Goal: Find specific page/section: Find specific page/section

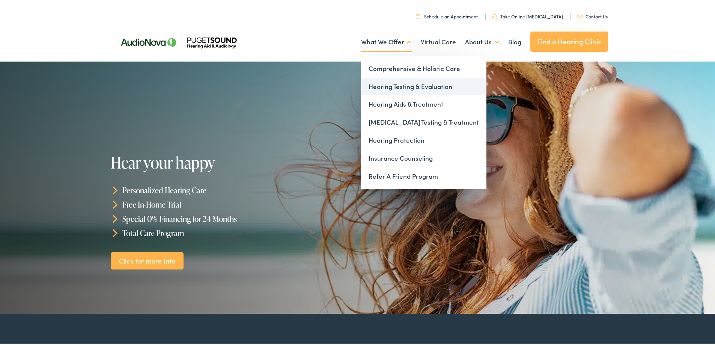
click at [390, 84] on link "Hearing Testing & Evaluation" at bounding box center [423, 85] width 125 height 18
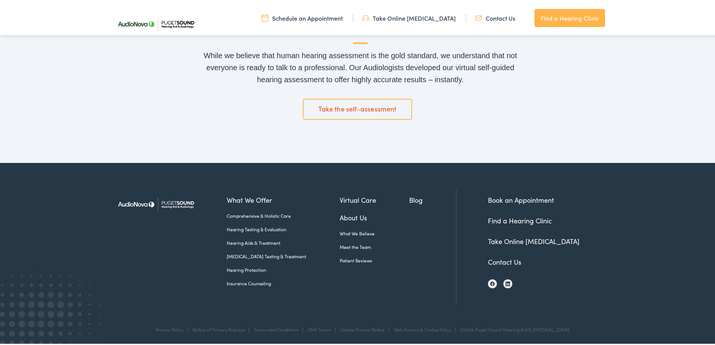
scroll to position [1279, 0]
click at [491, 257] on link "Contact Us" at bounding box center [504, 259] width 33 height 9
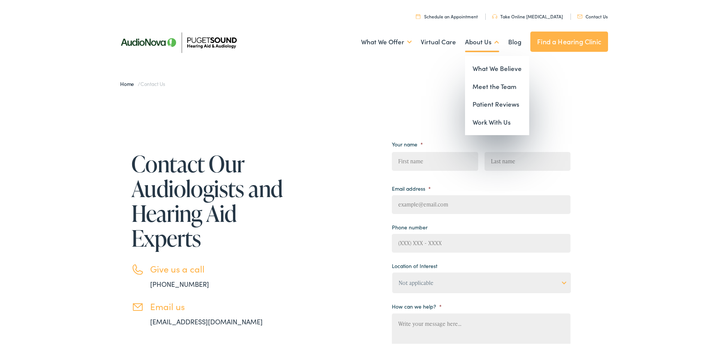
drag, startPoint x: 12, startPoint y: 0, endPoint x: 484, endPoint y: 39, distance: 474.1
click at [485, 39] on link "About Us" at bounding box center [482, 41] width 34 height 28
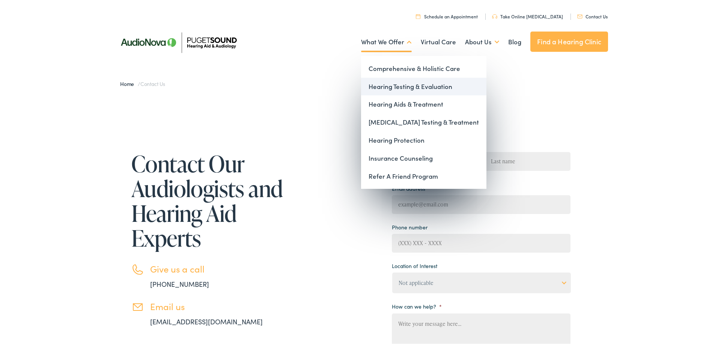
click at [400, 84] on link "Hearing Testing & Evaluation" at bounding box center [423, 85] width 125 height 18
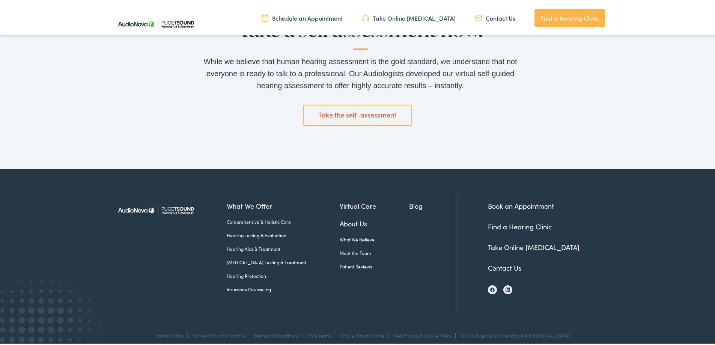
scroll to position [1279, 0]
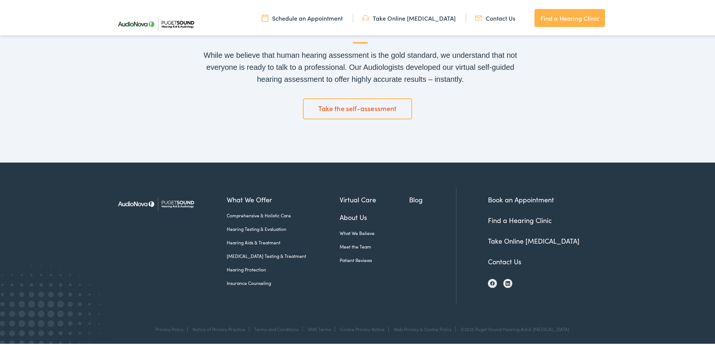
click at [541, 218] on link "Find a Hearing Clinic" at bounding box center [520, 218] width 64 height 9
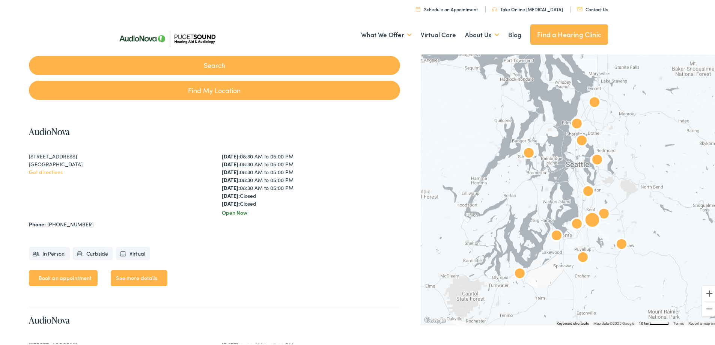
scroll to position [150, 0]
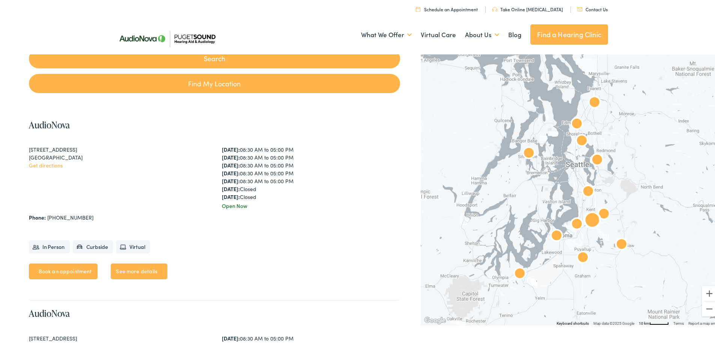
click at [144, 268] on link "See more details" at bounding box center [139, 270] width 56 height 16
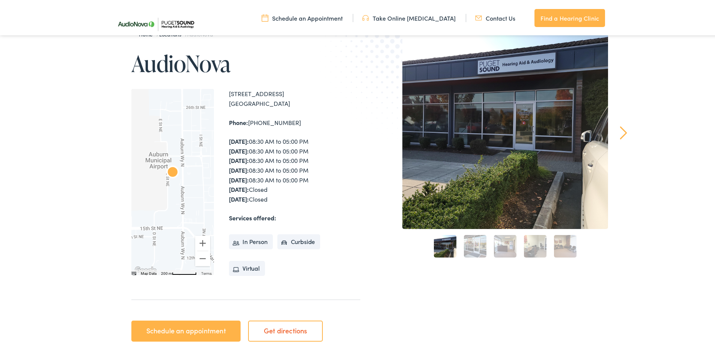
scroll to position [38, 0]
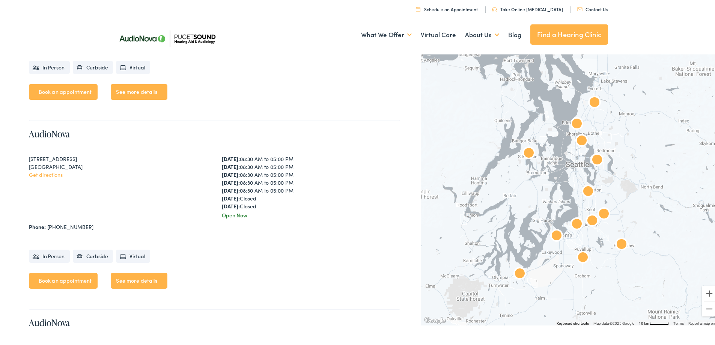
scroll to position [375, 0]
